Goal: Information Seeking & Learning: Learn about a topic

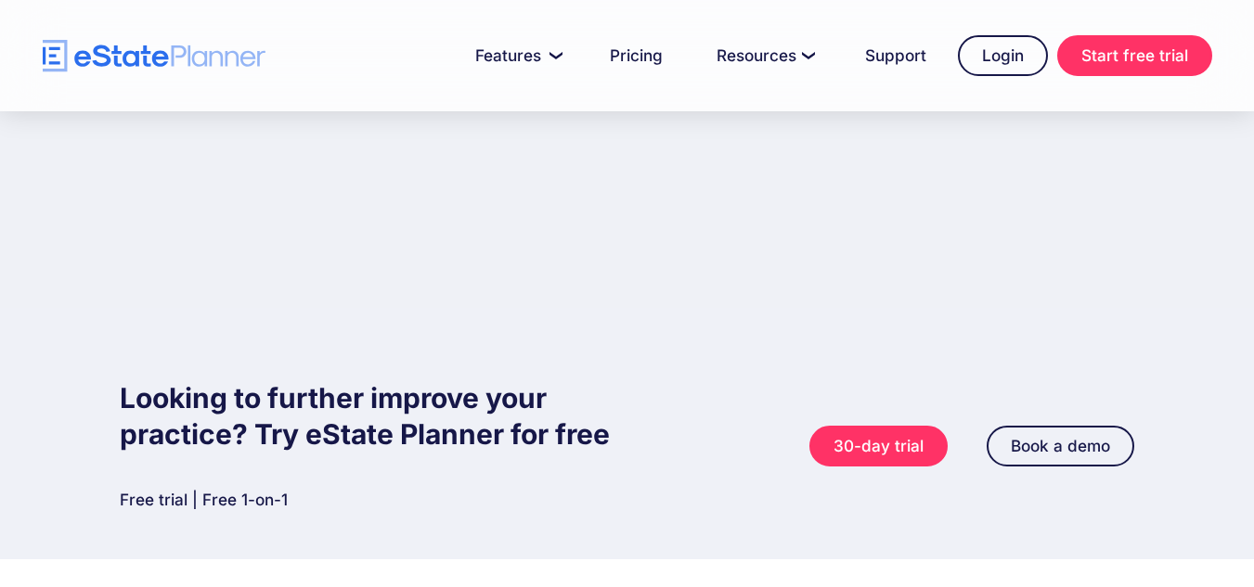
scroll to position [742, 0]
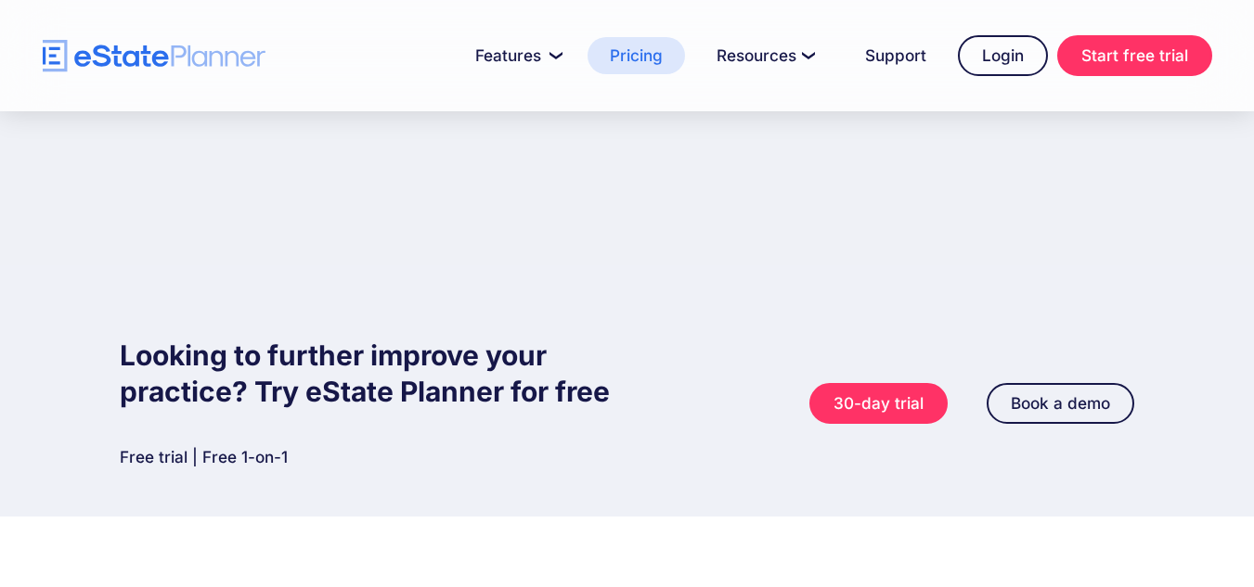
click at [640, 62] on link "Pricing" at bounding box center [635, 55] width 97 height 37
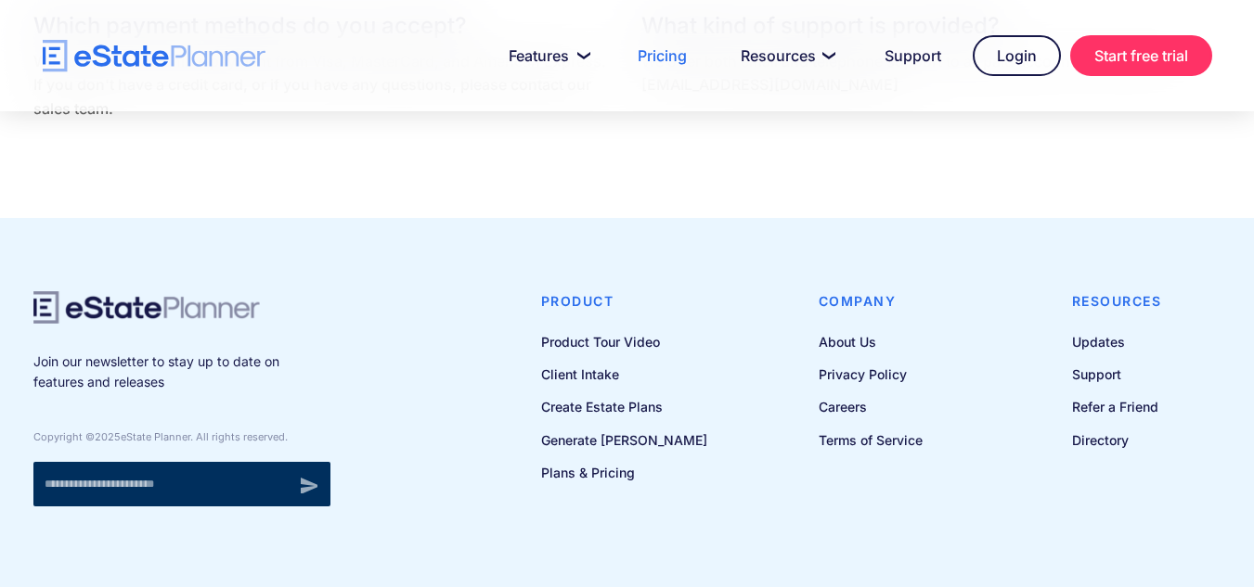
scroll to position [4183, 0]
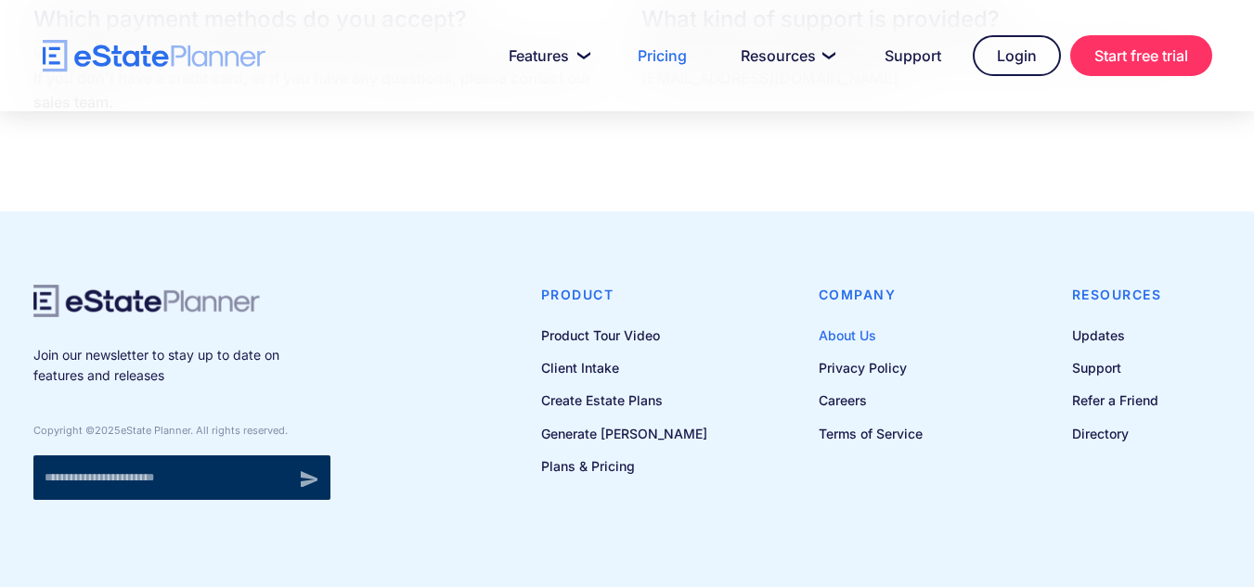
click at [861, 342] on link "About Us" at bounding box center [871, 335] width 104 height 23
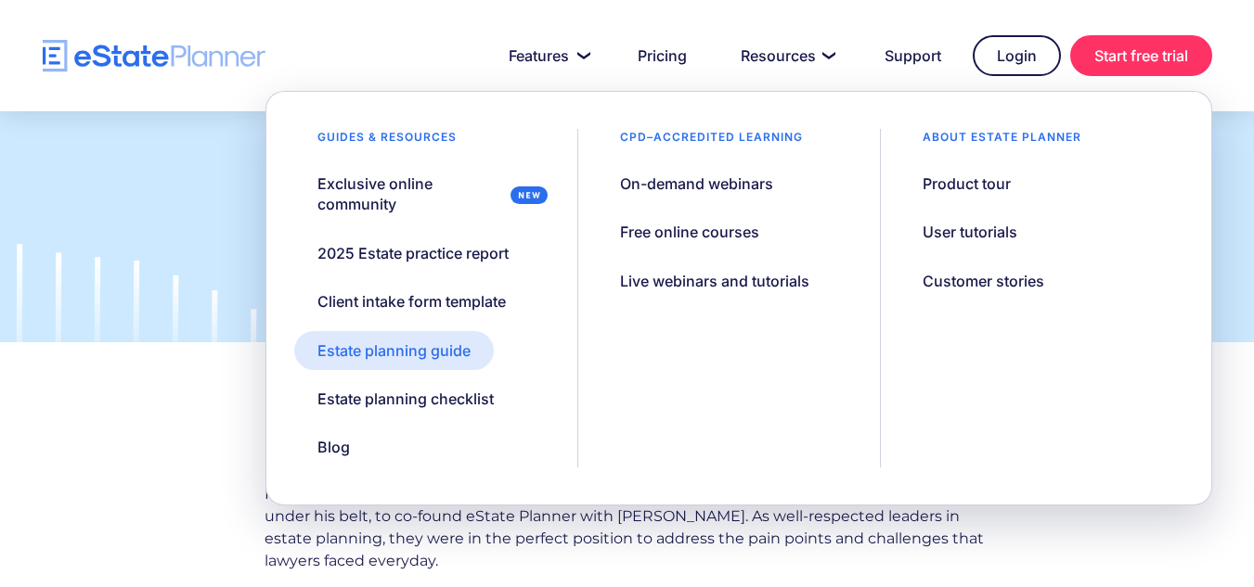
click at [375, 350] on div "Estate planning guide" at bounding box center [393, 351] width 153 height 20
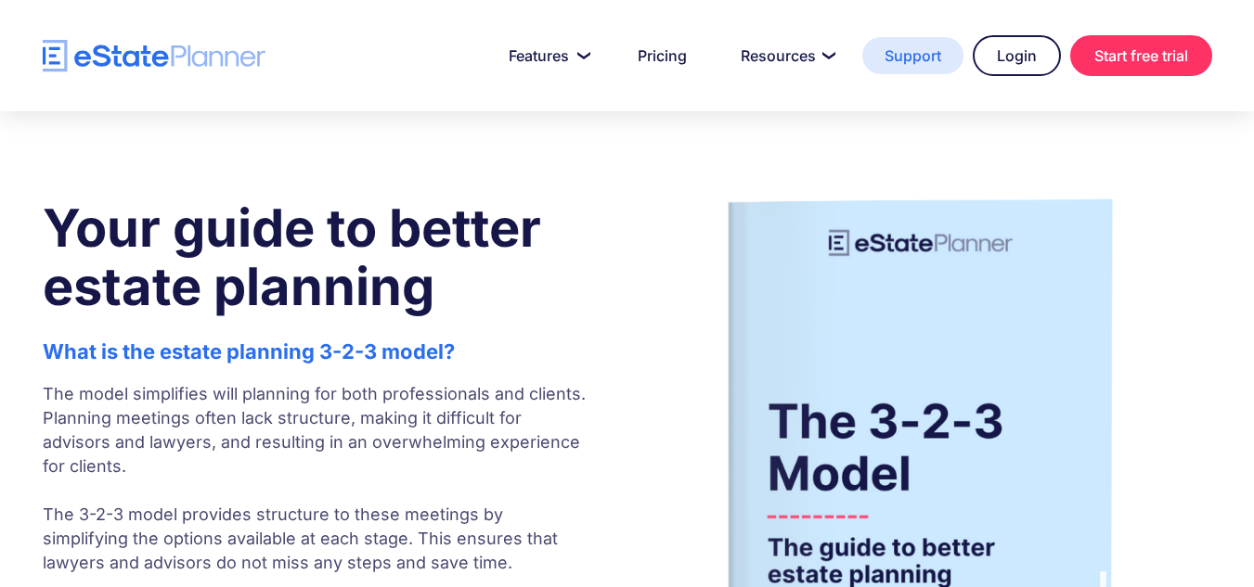
click at [922, 56] on link "Support" at bounding box center [912, 55] width 101 height 37
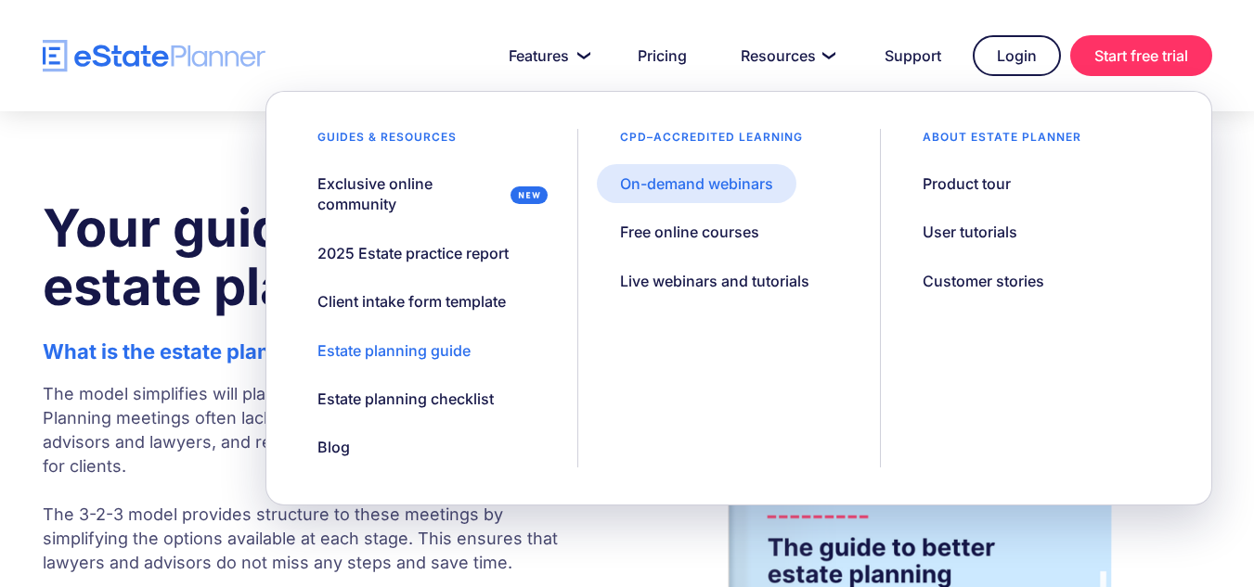
click at [725, 183] on div "On-demand webinars" at bounding box center [696, 184] width 153 height 20
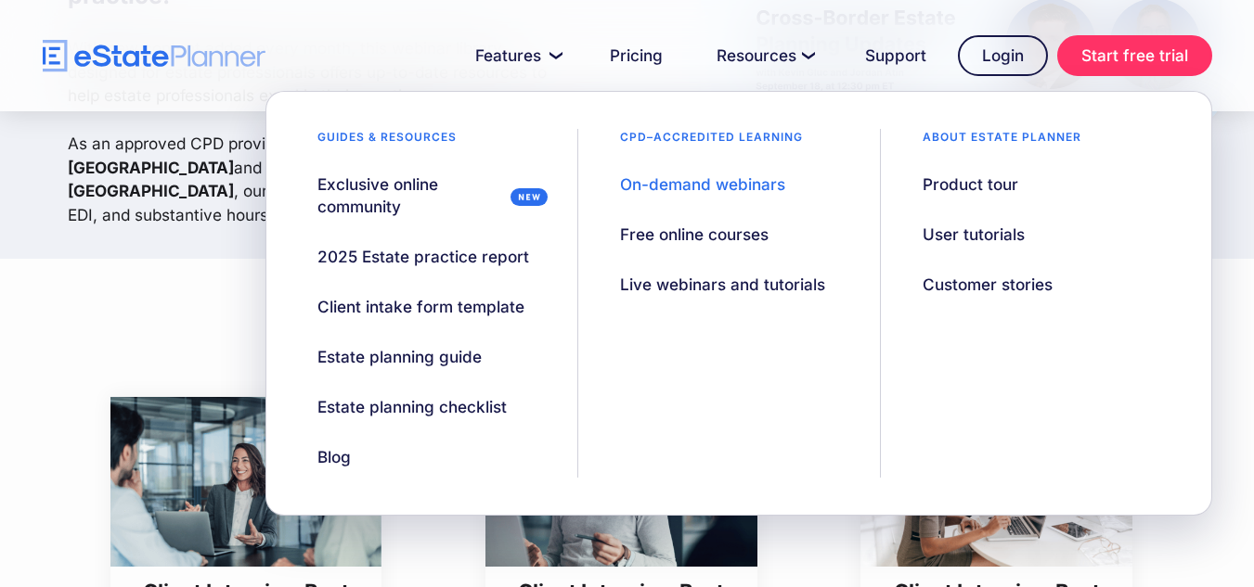
scroll to position [371, 0]
